Goal: Download file/media

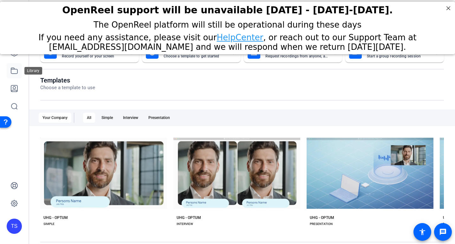
click at [16, 70] on icon at bounding box center [14, 71] width 8 height 8
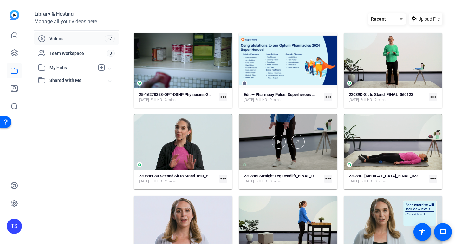
scroll to position [21, 0]
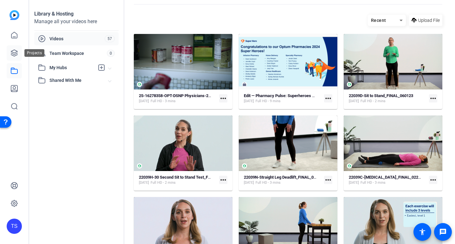
click at [12, 50] on icon at bounding box center [14, 53] width 8 height 8
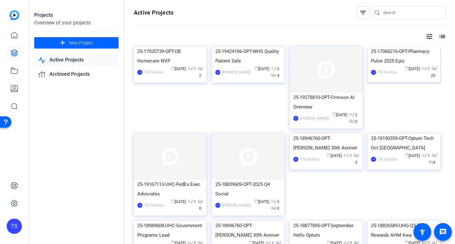
click at [410, 66] on div "25-17068216-OPT-Pharmacy Pulse 2025 Epis" at bounding box center [404, 56] width 66 height 19
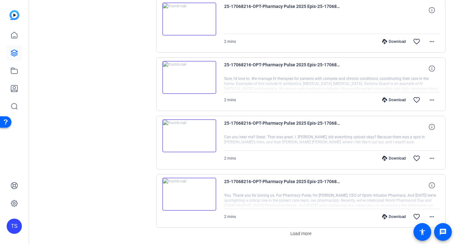
scroll to position [514, 0]
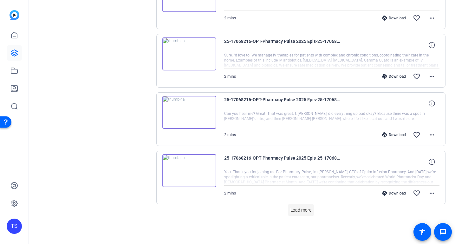
click at [302, 212] on span "Load more" at bounding box center [301, 210] width 21 height 7
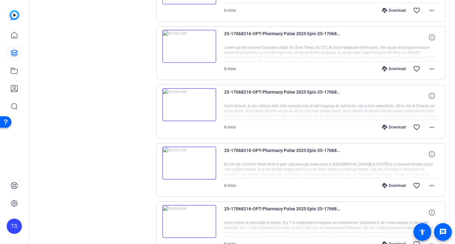
scroll to position [989, 0]
click at [434, 68] on mat-icon "more_horiz" at bounding box center [432, 69] width 8 height 8
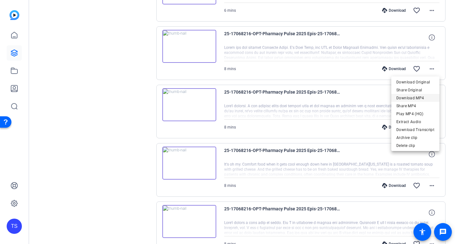
click at [414, 98] on span "Download MP4" at bounding box center [416, 98] width 38 height 8
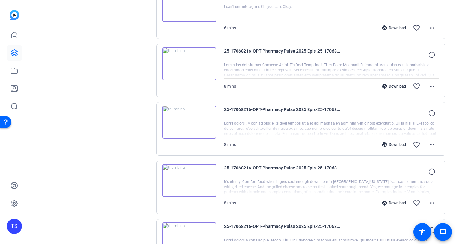
scroll to position [971, 0]
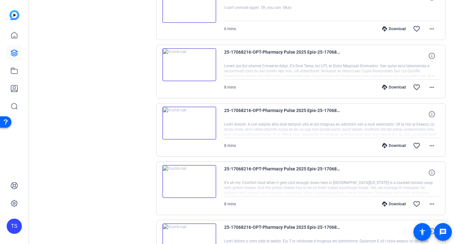
click at [190, 64] on img at bounding box center [189, 64] width 54 height 33
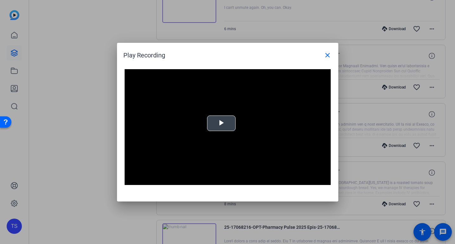
click at [222, 123] on span "Video Player" at bounding box center [222, 123] width 0 height 0
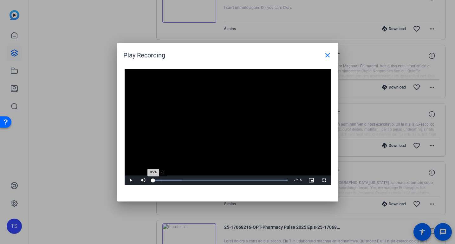
click at [161, 181] on div "Loaded : 100.00% 0:25 0:24" at bounding box center [220, 181] width 141 height 10
click at [166, 180] on div "Loaded : 100.00% 0:45 0:26" at bounding box center [220, 181] width 135 height 2
click at [130, 180] on span "Video Player" at bounding box center [131, 180] width 13 height 0
click at [328, 56] on mat-icon "close" at bounding box center [328, 55] width 8 height 8
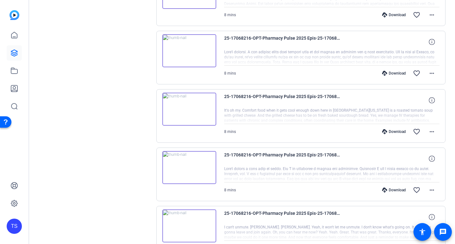
scroll to position [1047, 0]
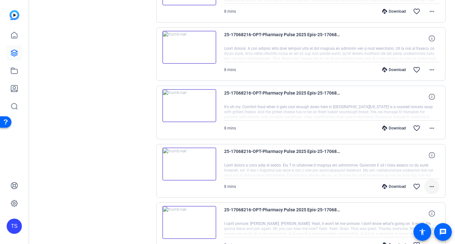
click at [433, 188] on mat-icon "more_horiz" at bounding box center [432, 187] width 8 height 8
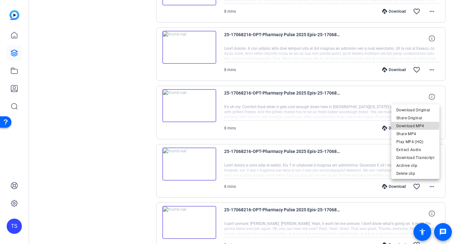
click at [411, 124] on span "Download MP4" at bounding box center [416, 126] width 38 height 8
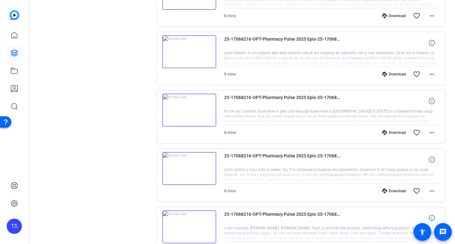
scroll to position [1039, 0]
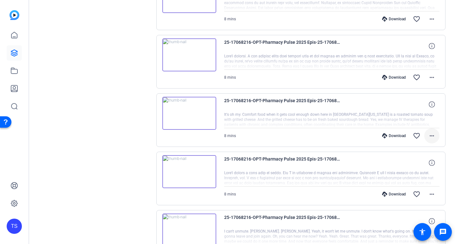
click at [432, 136] on mat-icon "more_horiz" at bounding box center [432, 136] width 8 height 8
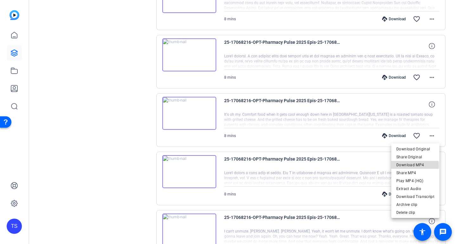
click at [414, 166] on span "Download MP4" at bounding box center [416, 165] width 38 height 8
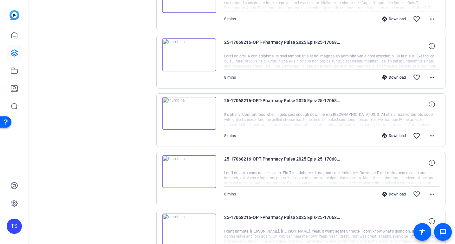
click at [434, 77] on mat-icon "more_horiz" at bounding box center [432, 78] width 8 height 8
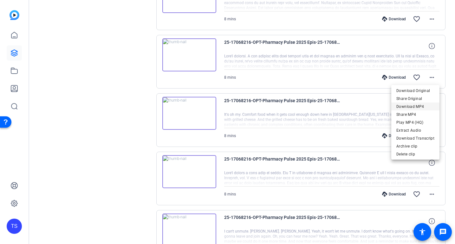
click at [414, 105] on span "Download MP4" at bounding box center [416, 107] width 38 height 8
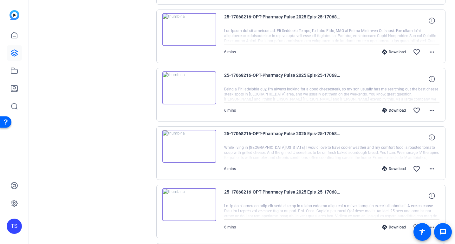
scroll to position [711, 0]
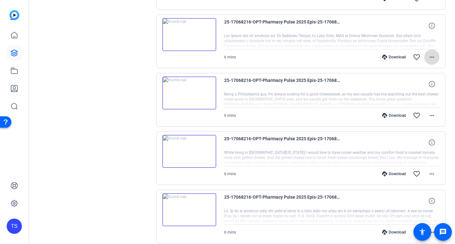
click at [434, 55] on mat-icon "more_horiz" at bounding box center [432, 57] width 8 height 8
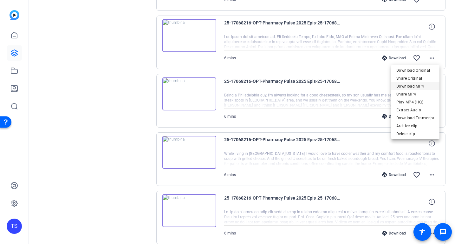
click at [415, 87] on span "Download MP4" at bounding box center [416, 87] width 38 height 8
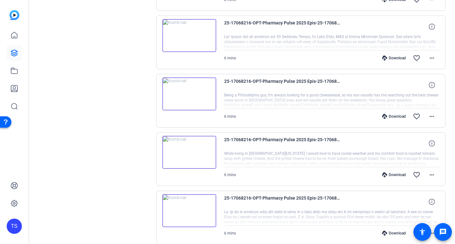
click at [433, 115] on mat-icon "more_horiz" at bounding box center [432, 117] width 8 height 8
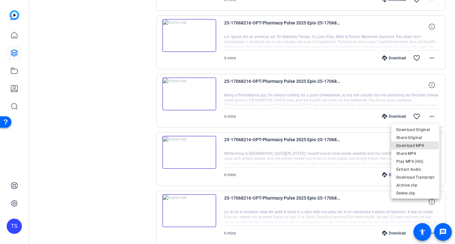
click at [413, 145] on span "Download MP4" at bounding box center [416, 146] width 38 height 8
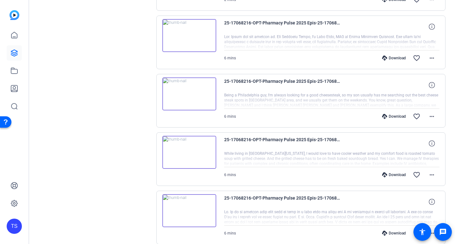
click at [432, 175] on mat-icon "more_horiz" at bounding box center [432, 175] width 8 height 8
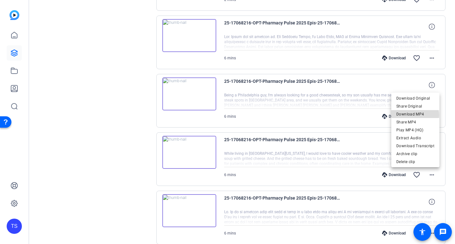
click at [414, 115] on span "Download MP4" at bounding box center [416, 114] width 38 height 8
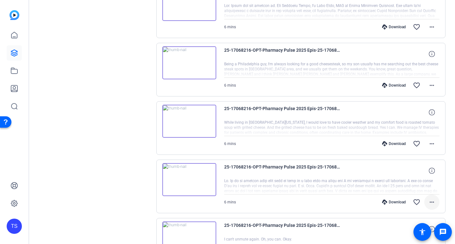
click at [434, 202] on mat-icon "more_horiz" at bounding box center [432, 202] width 8 height 8
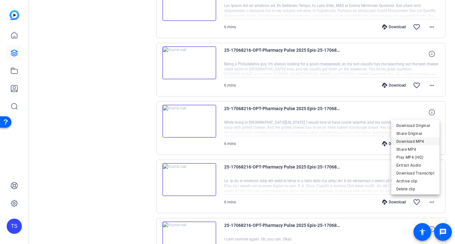
click at [413, 139] on span "Download MP4" at bounding box center [416, 142] width 38 height 8
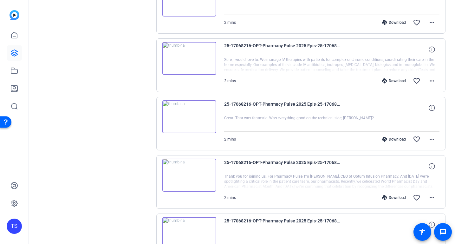
scroll to position [218, 0]
click at [434, 197] on mat-icon "more_horiz" at bounding box center [432, 198] width 8 height 8
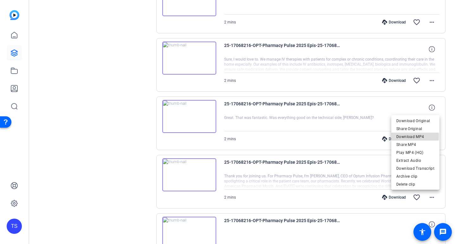
click at [409, 136] on span "Download MP4" at bounding box center [416, 137] width 38 height 8
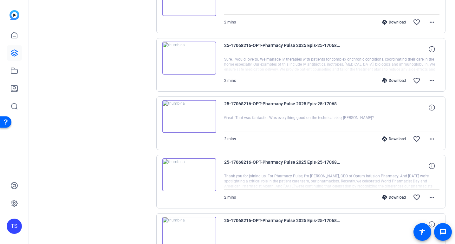
scroll to position [219, 0]
click at [431, 80] on mat-icon "more_horiz" at bounding box center [432, 81] width 8 height 8
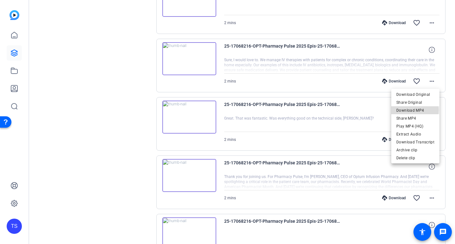
scroll to position [217, 0]
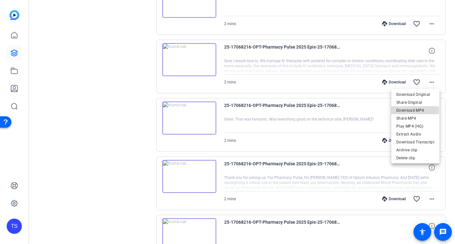
click at [405, 110] on span "Download MP4" at bounding box center [416, 111] width 38 height 8
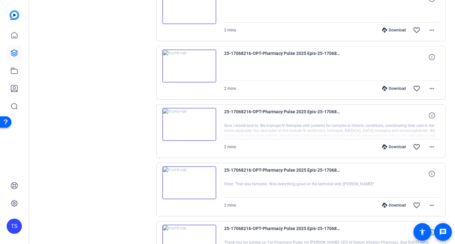
scroll to position [133, 0]
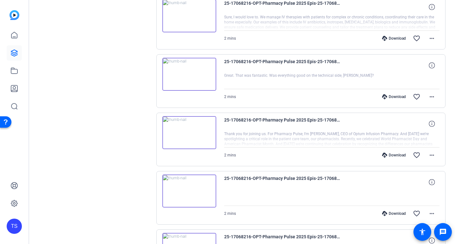
scroll to position [265, 0]
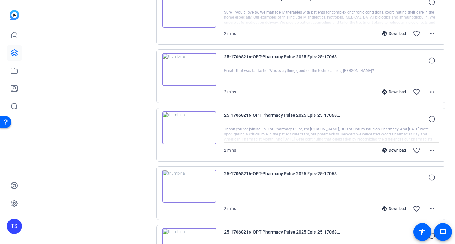
click at [188, 123] on img at bounding box center [189, 127] width 54 height 33
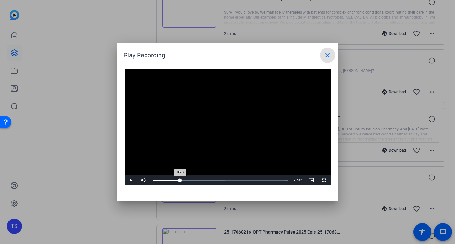
drag, startPoint x: 180, startPoint y: 180, endPoint x: 183, endPoint y: 180, distance: 3.2
click at [180, 180] on div "Loaded : 100.00% 0:23 0:23" at bounding box center [220, 181] width 135 height 2
click at [190, 180] on div "Loaded : 100.00% 0:32 0:23" at bounding box center [220, 181] width 135 height 2
click at [328, 54] on mat-icon "close" at bounding box center [328, 55] width 8 height 8
